Goal: Information Seeking & Learning: Check status

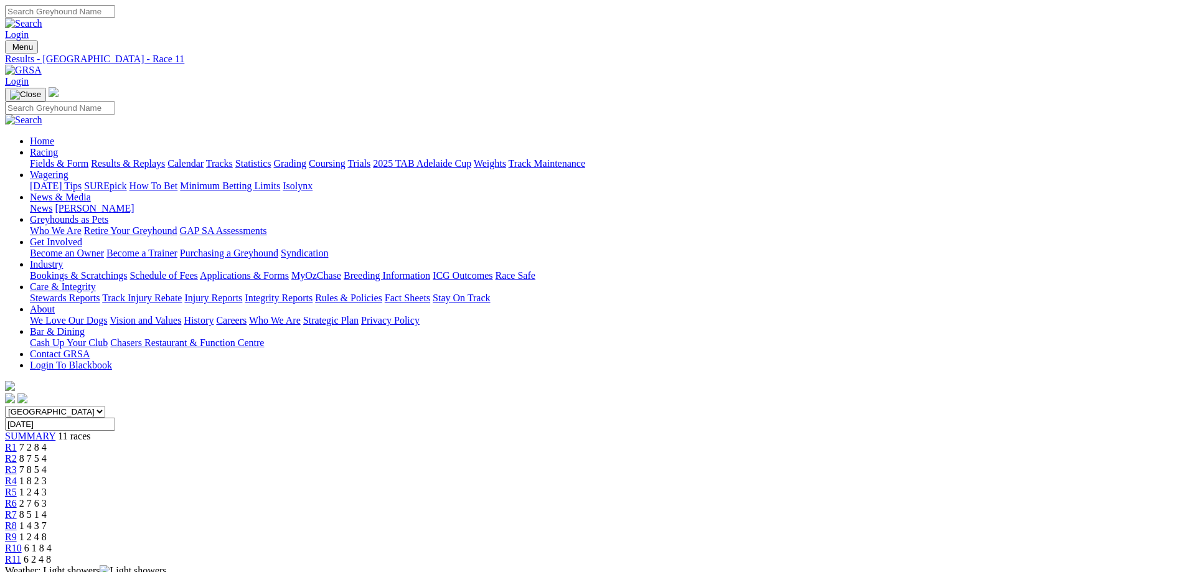
click at [47, 476] on span "1 8 2 3" at bounding box center [32, 481] width 27 height 11
click at [17, 464] on link "R3" at bounding box center [11, 469] width 12 height 11
click at [88, 158] on link "Fields & Form" at bounding box center [59, 163] width 59 height 11
